Goal: Task Accomplishment & Management: Manage account settings

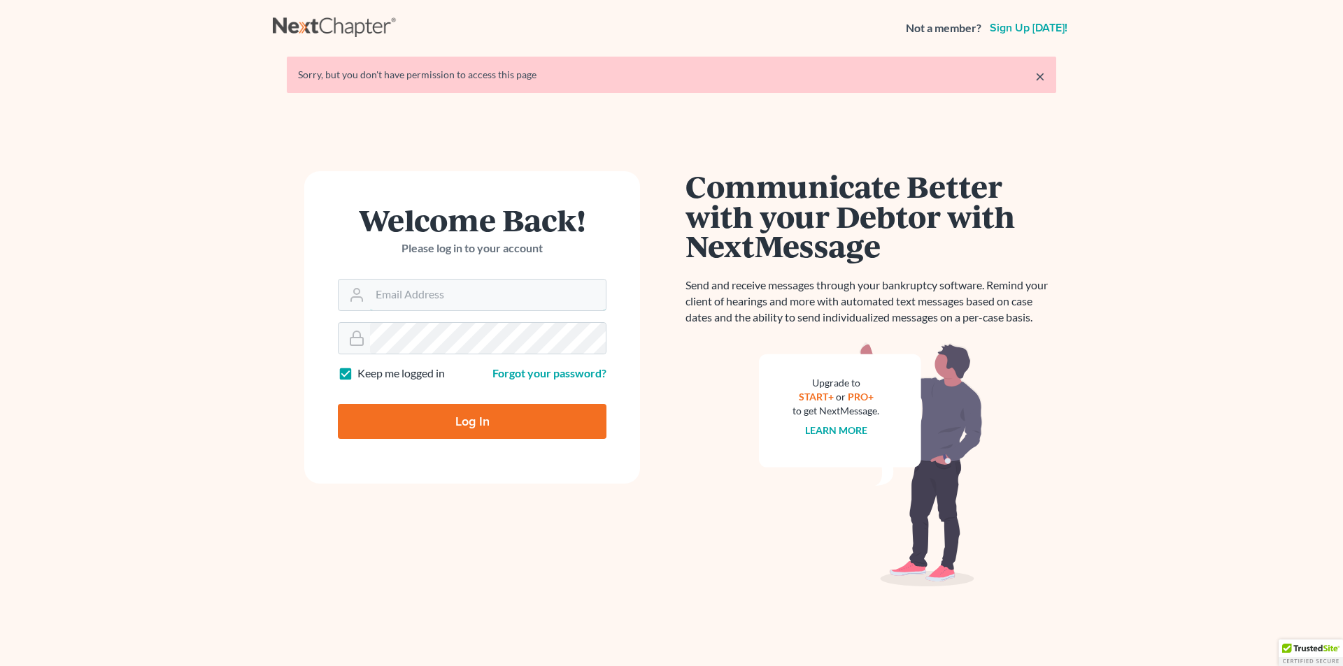
type input "[PERSON_NAME][EMAIL_ADDRESS][DOMAIN_NAME]"
click at [436, 429] on input "Log In" at bounding box center [472, 421] width 269 height 35
type input "Thinking..."
